Goal: Information Seeking & Learning: Obtain resource

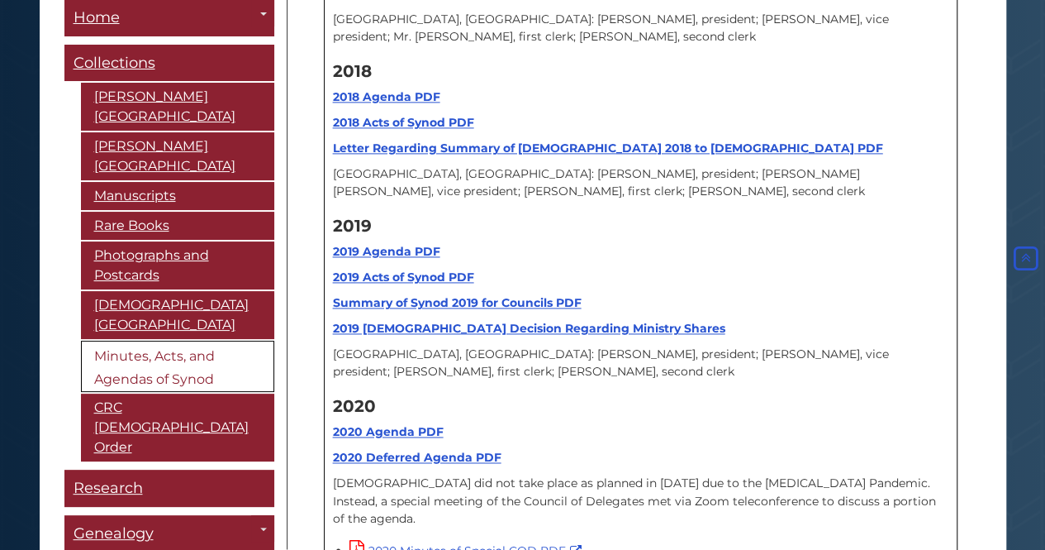
scroll to position [19387, 0]
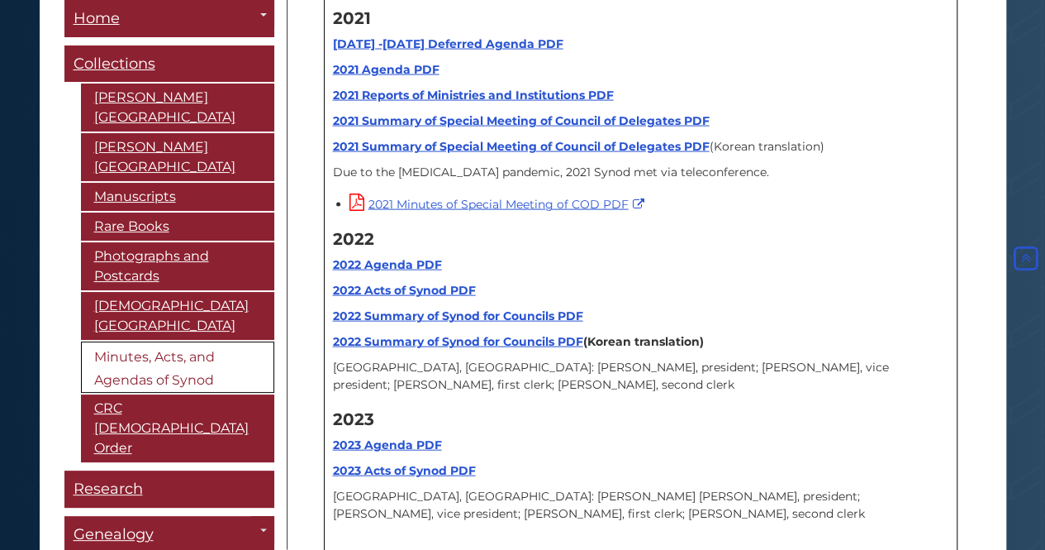
scroll to position [20545, 0]
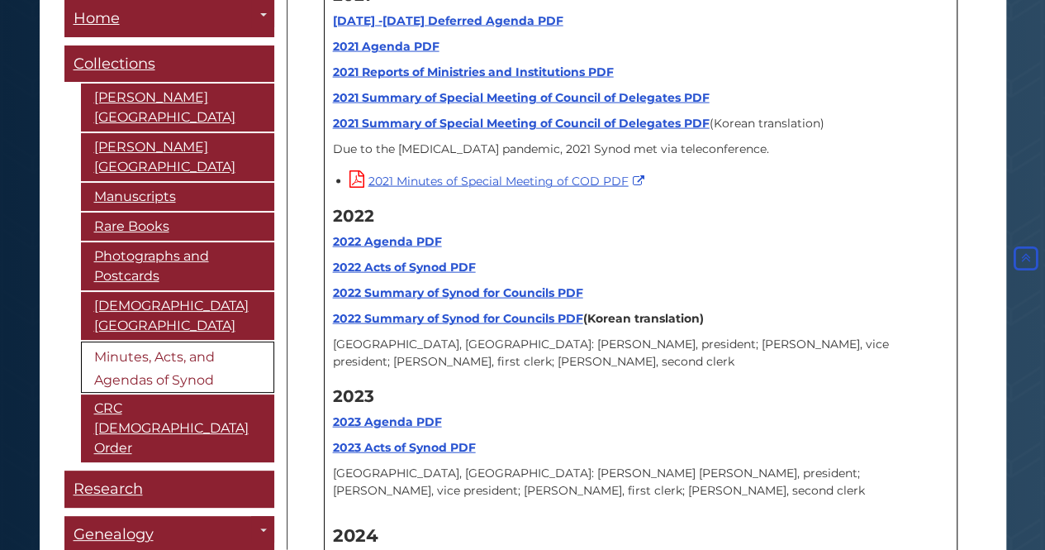
click at [385, 414] on strong "2023 Agenda PDF" at bounding box center [387, 421] width 109 height 15
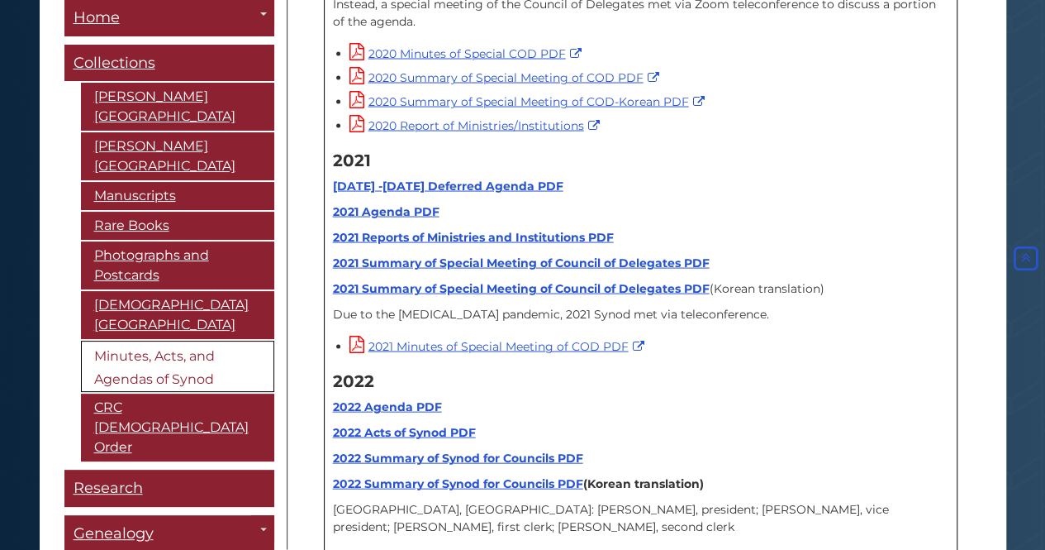
scroll to position [20297, 0]
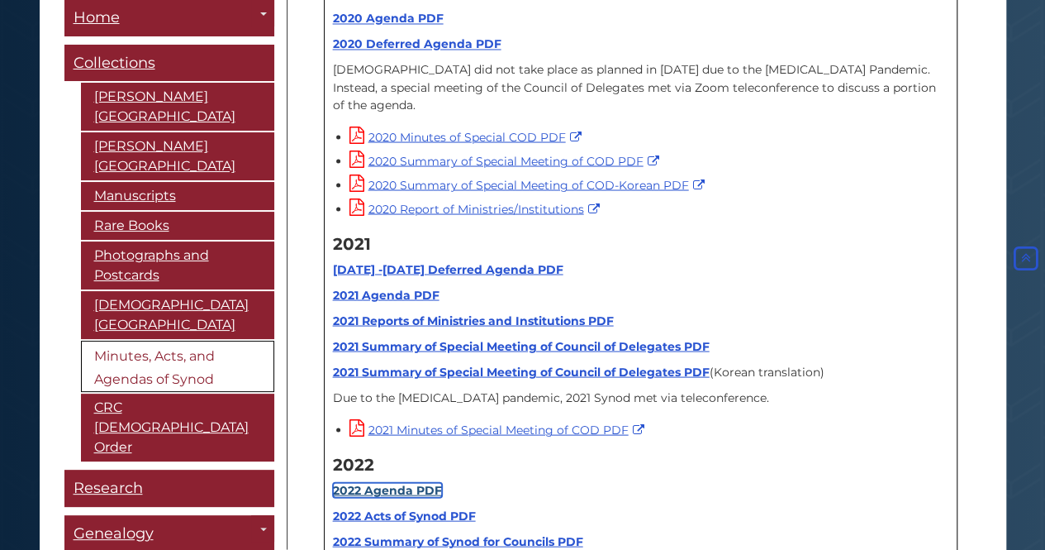
click at [393, 482] on strong "2022 Agenda PDF" at bounding box center [387, 489] width 109 height 15
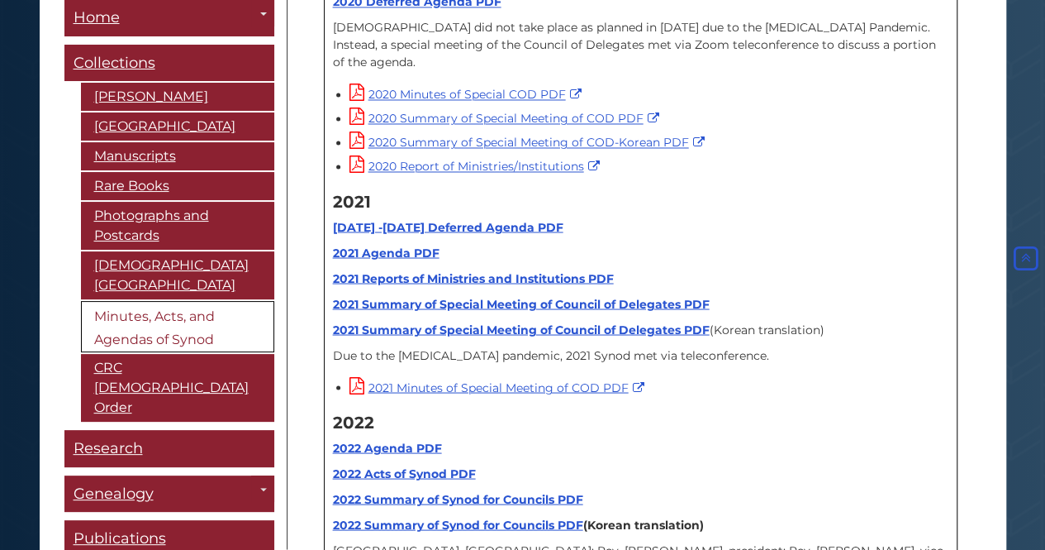
scroll to position [20049, 0]
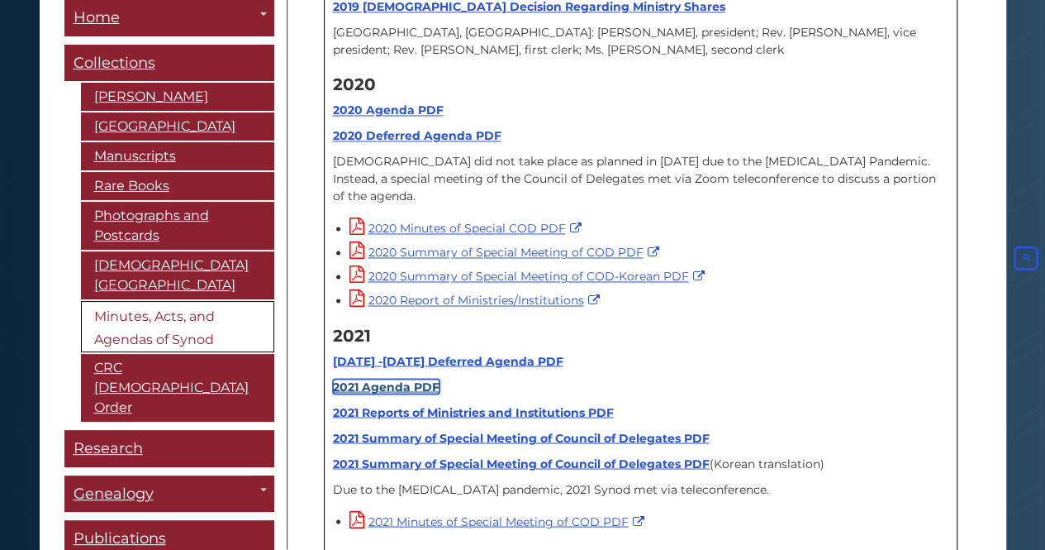
click at [416, 379] on link "2021 Agenda PDF" at bounding box center [386, 386] width 107 height 15
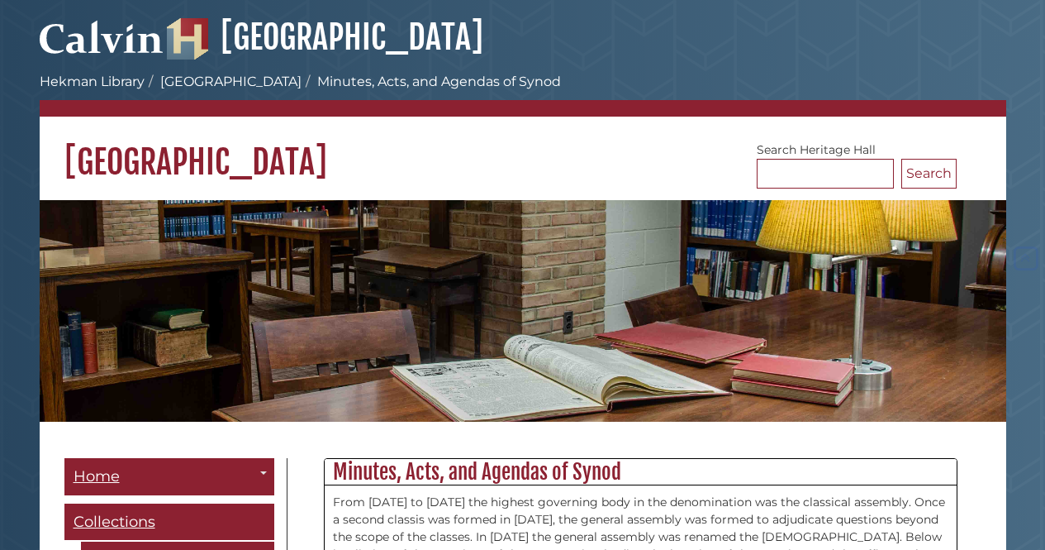
scroll to position [20049, 0]
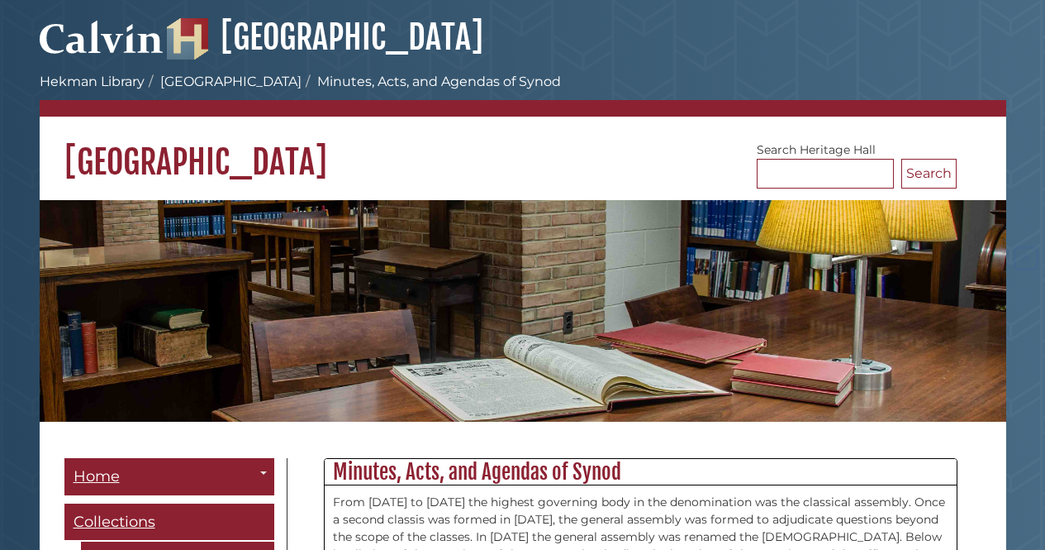
scroll to position [20049, 0]
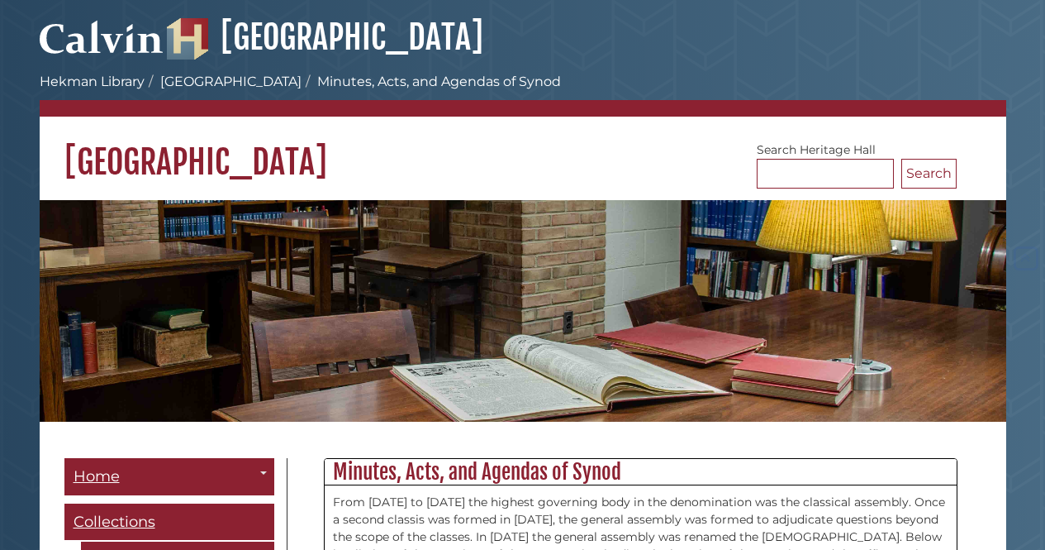
scroll to position [20049, 0]
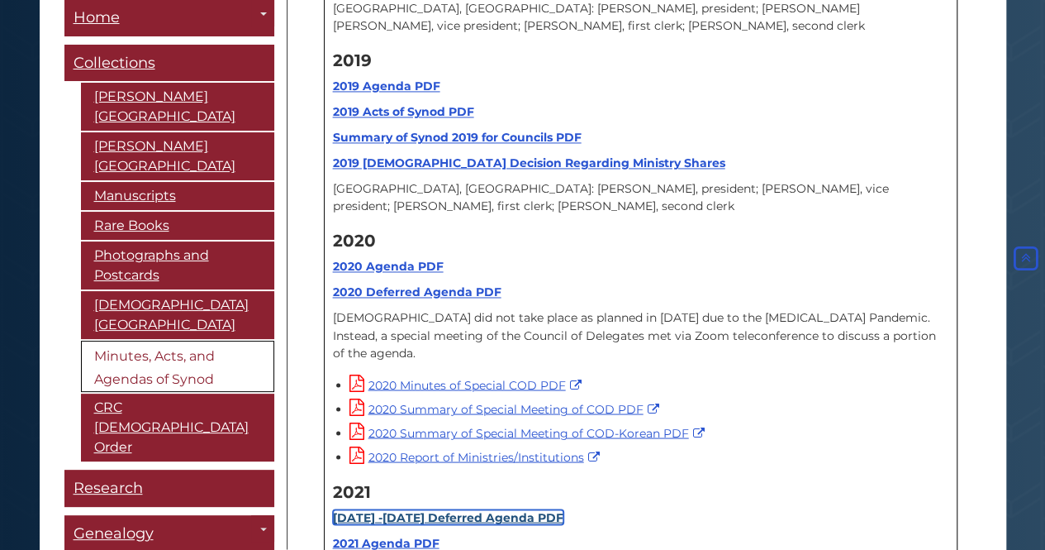
click at [428, 509] on strong "[DATE] -[DATE] Deferred Agenda PDF" at bounding box center [448, 516] width 231 height 15
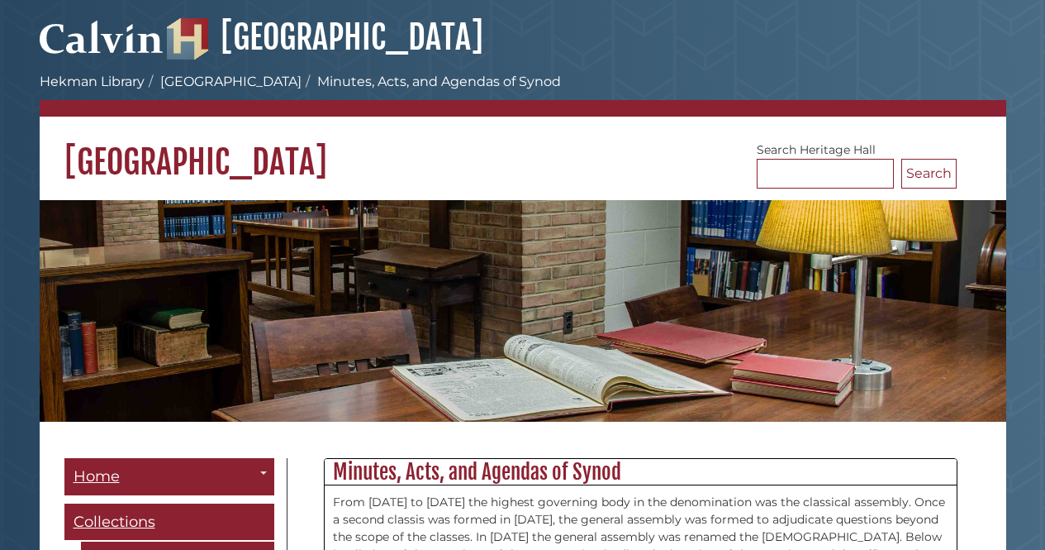
scroll to position [20049, 0]
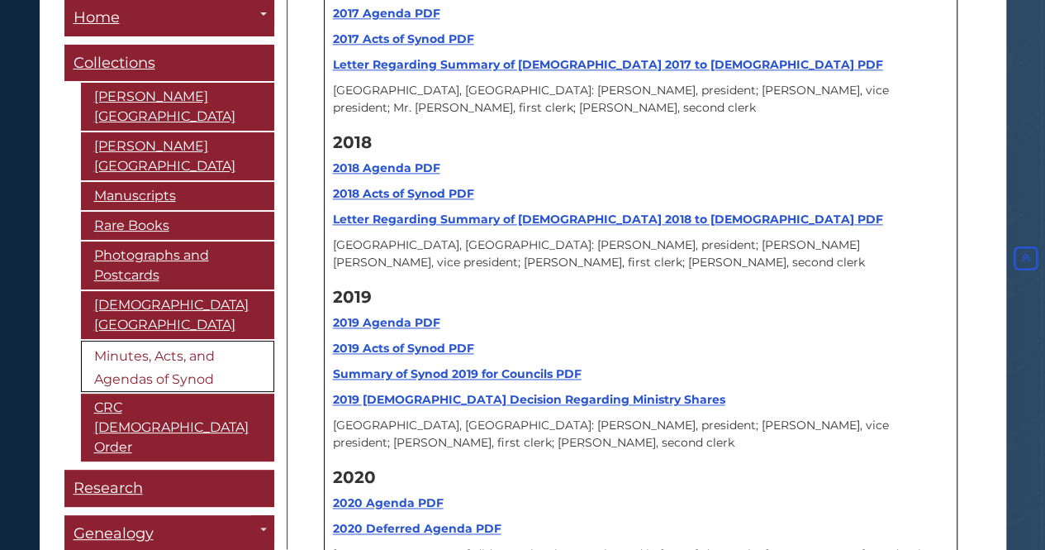
scroll to position [19801, 0]
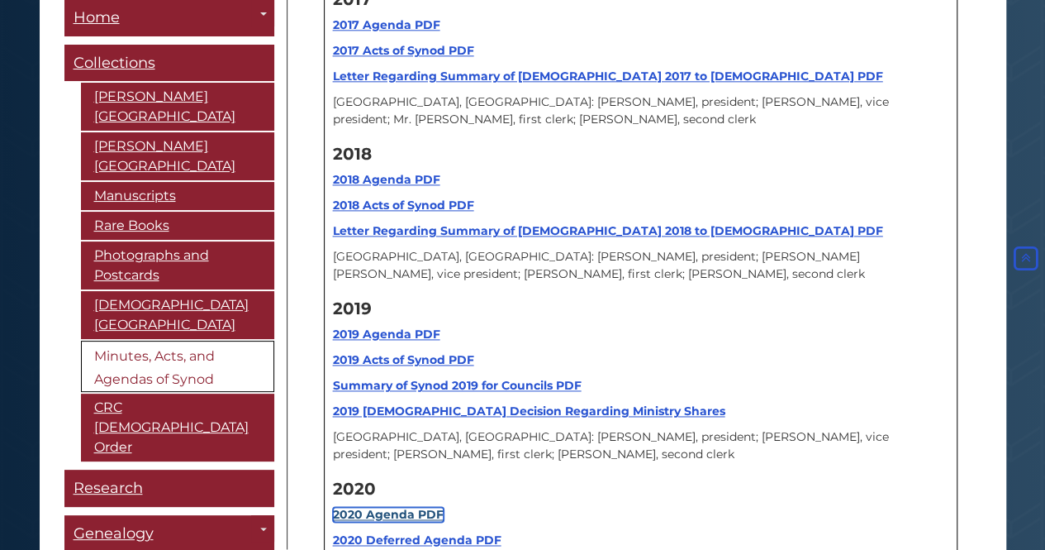
click at [383, 507] on strong "2020 Agenda PDF" at bounding box center [388, 514] width 111 height 15
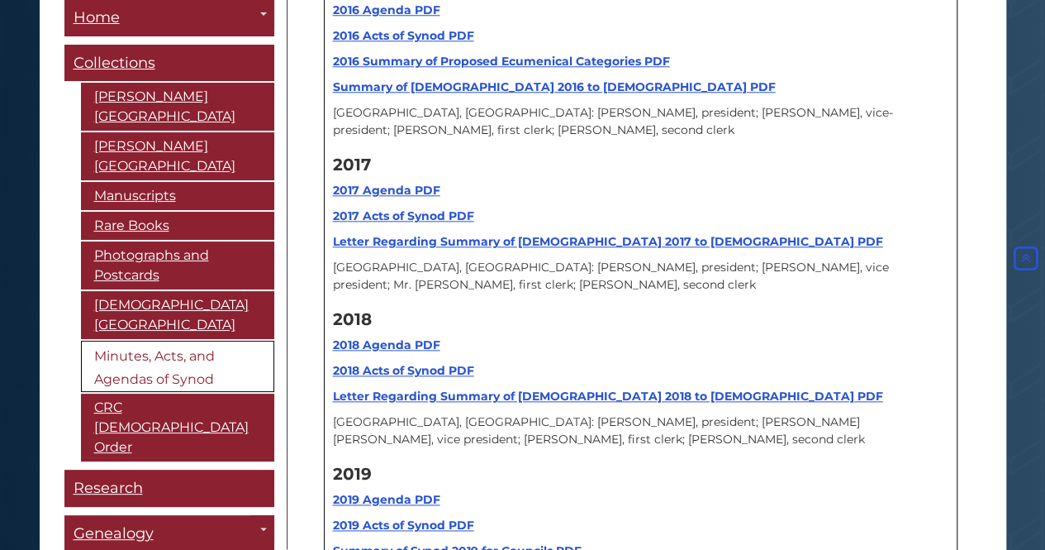
scroll to position [19635, 0]
click at [395, 492] on strong "2019 Agenda PDF" at bounding box center [386, 499] width 107 height 15
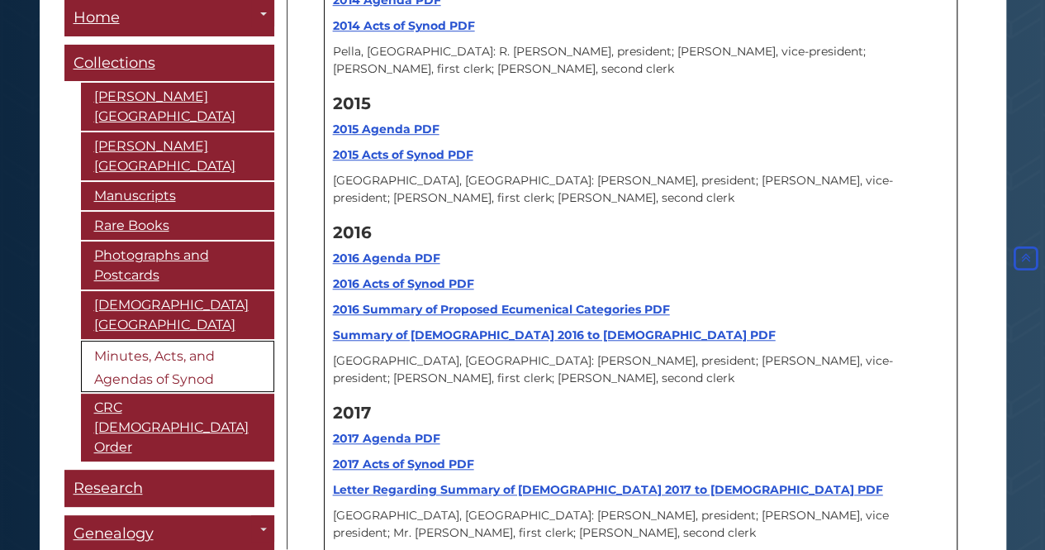
scroll to position [19305, 0]
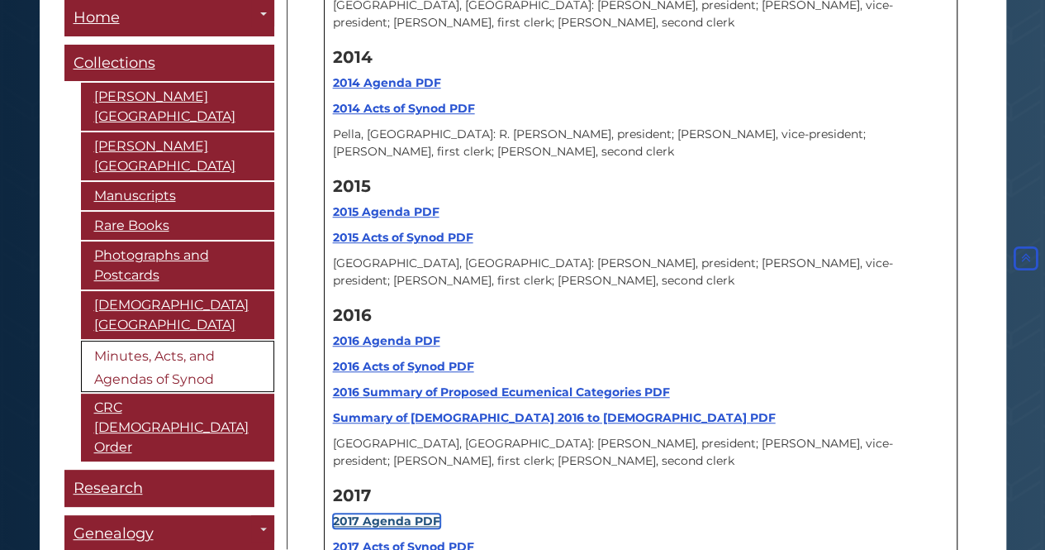
click at [402, 513] on strong "2017 Agenda PDF" at bounding box center [386, 520] width 107 height 15
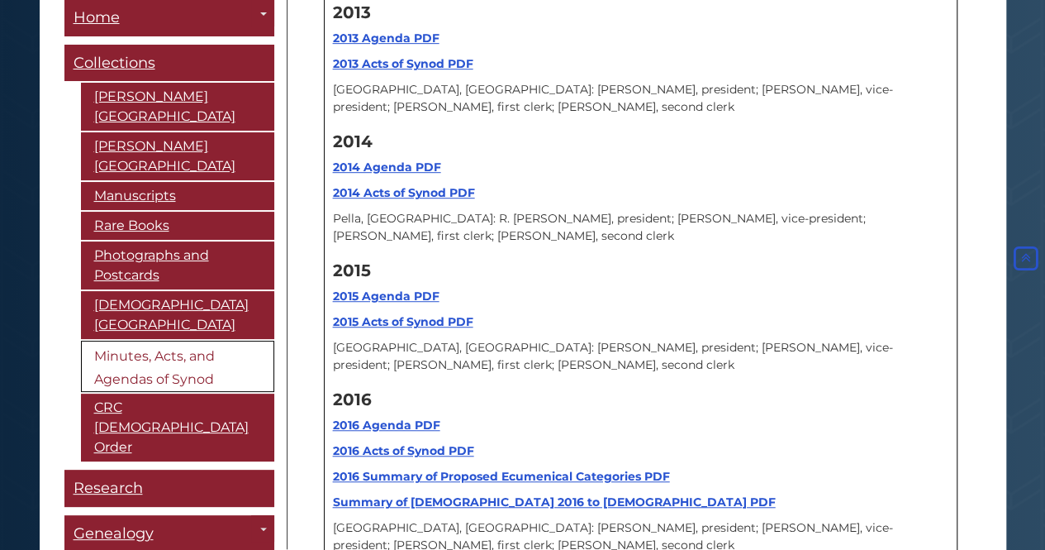
scroll to position [19057, 0]
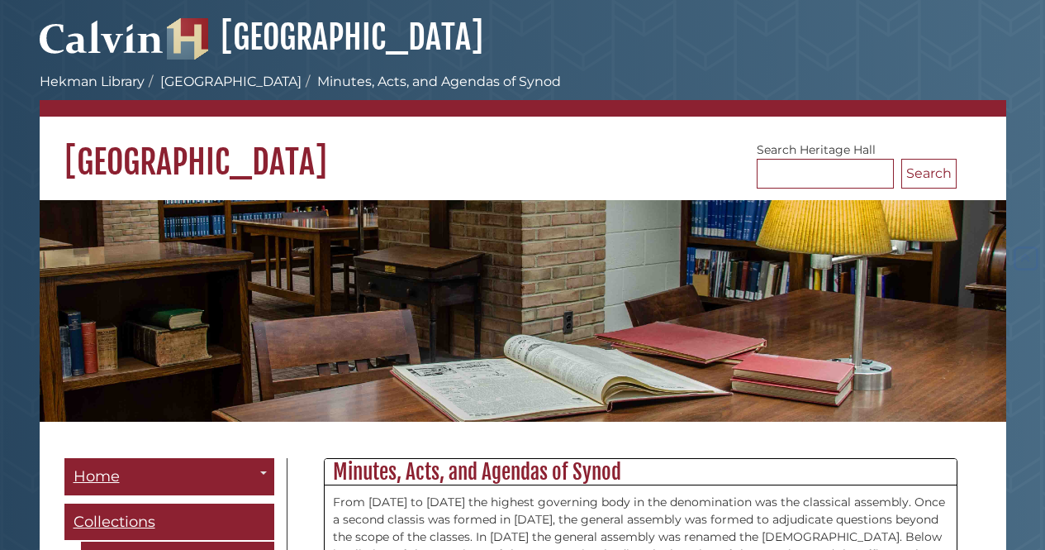
scroll to position [18892, 0]
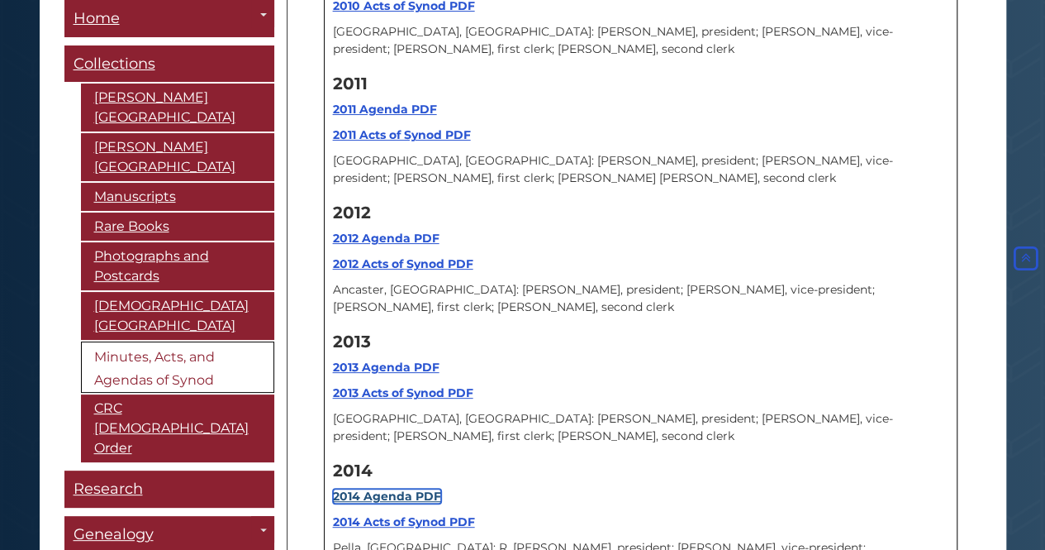
click at [393, 488] on strong "2014 Agenda PDF" at bounding box center [387, 495] width 108 height 15
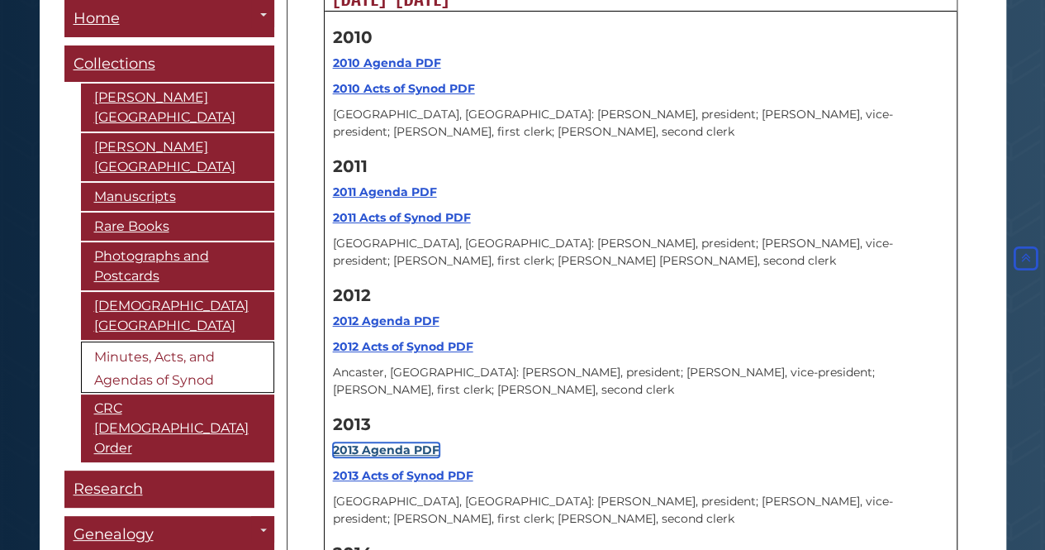
click at [394, 442] on strong "2013 Agenda PDF" at bounding box center [386, 449] width 107 height 15
